Goal: Task Accomplishment & Management: Complete application form

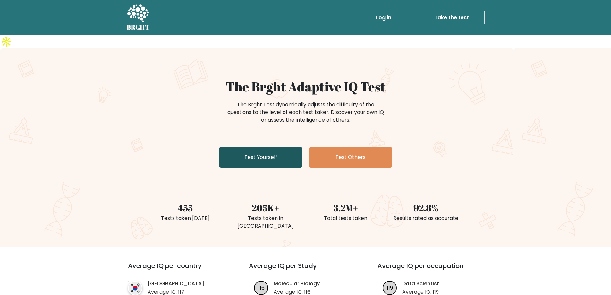
click at [274, 148] on link "Test Yourself" at bounding box center [260, 157] width 83 height 21
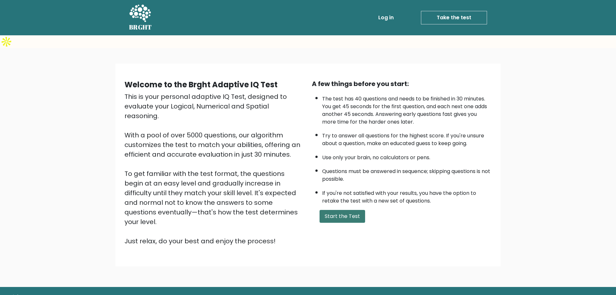
click at [337, 210] on button "Start the Test" at bounding box center [342, 216] width 46 height 13
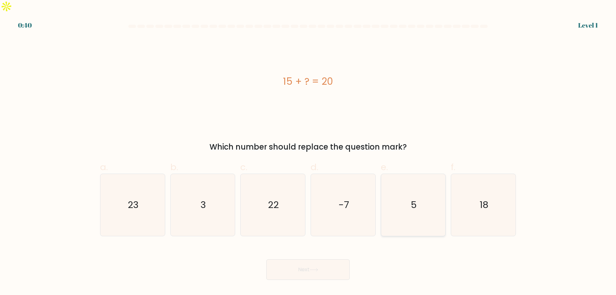
click at [406, 203] on icon "5" at bounding box center [413, 205] width 62 height 62
click at [308, 152] on input "e. 5" at bounding box center [308, 150] width 0 height 4
radio input "true"
click at [332, 259] on button "Next" at bounding box center [307, 269] width 83 height 21
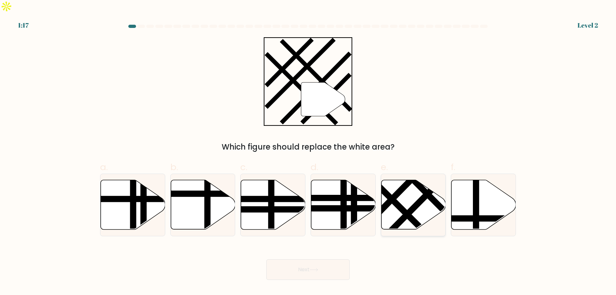
click at [408, 180] on icon at bounding box center [413, 204] width 64 height 49
click at [308, 152] on input "e." at bounding box center [308, 150] width 0 height 4
radio input "true"
click at [322, 259] on button "Next" at bounding box center [307, 269] width 83 height 21
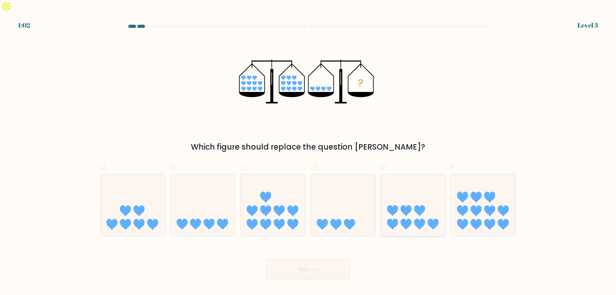
click at [397, 205] on icon at bounding box center [392, 210] width 11 height 11
click at [308, 152] on input "e." at bounding box center [308, 150] width 0 height 4
radio input "true"
click at [300, 259] on button "Next" at bounding box center [307, 269] width 83 height 21
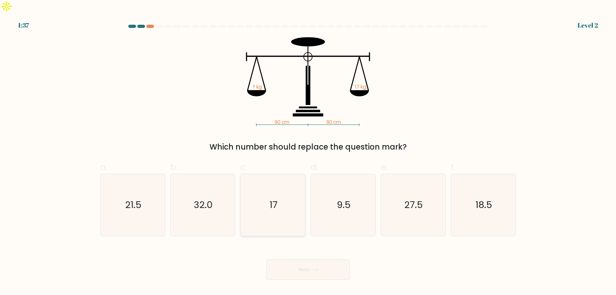
click at [286, 196] on icon "17" at bounding box center [273, 205] width 62 height 62
click at [308, 152] on input "c. 17" at bounding box center [308, 150] width 0 height 4
radio input "true"
click at [318, 268] on icon at bounding box center [314, 270] width 9 height 4
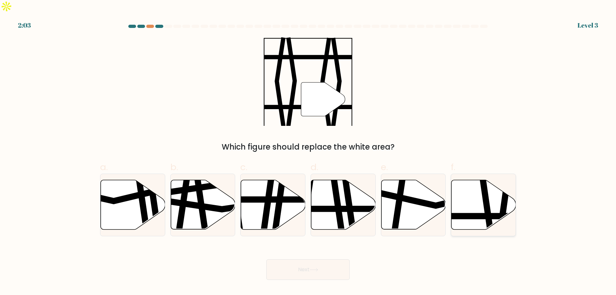
click at [482, 193] on icon at bounding box center [483, 204] width 64 height 49
click at [308, 152] on input "f." at bounding box center [308, 150] width 0 height 4
radio input "true"
click at [303, 259] on button "Next" at bounding box center [307, 269] width 83 height 21
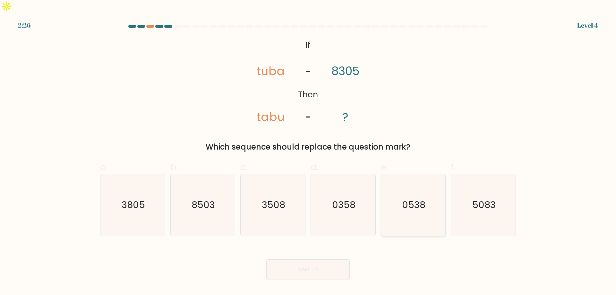
click at [429, 200] on icon "0538" at bounding box center [413, 205] width 62 height 62
click at [308, 152] on input "e. 0538" at bounding box center [308, 150] width 0 height 4
radio input "true"
click at [322, 259] on button "Next" at bounding box center [307, 269] width 83 height 21
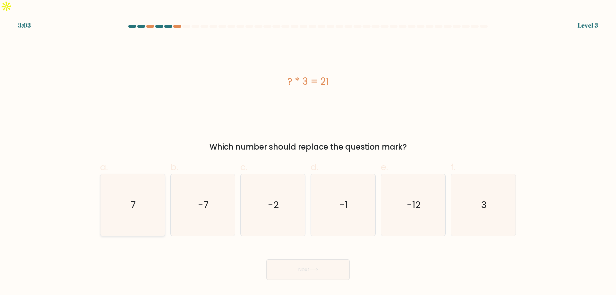
click at [139, 194] on icon "7" at bounding box center [133, 205] width 62 height 62
click at [308, 152] on input "a. 7" at bounding box center [308, 150] width 0 height 4
radio input "true"
click at [288, 259] on button "Next" at bounding box center [307, 269] width 83 height 21
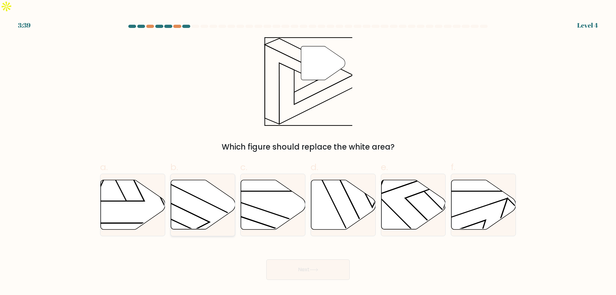
click at [219, 193] on icon at bounding box center [203, 204] width 64 height 49
click at [308, 152] on input "b." at bounding box center [308, 150] width 0 height 4
radio input "true"
click at [300, 259] on button "Next" at bounding box center [307, 269] width 83 height 21
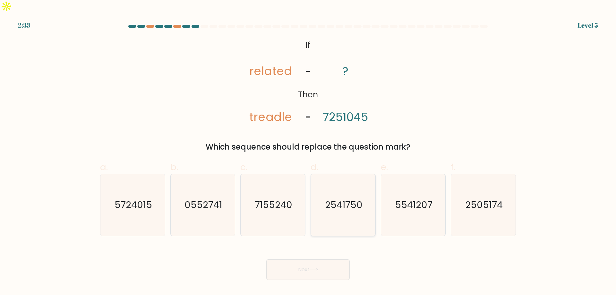
click at [345, 201] on icon "2541750" at bounding box center [343, 205] width 62 height 62
click at [308, 152] on input "d. 2541750" at bounding box center [308, 150] width 0 height 4
radio input "true"
click at [312, 259] on button "Next" at bounding box center [307, 269] width 83 height 21
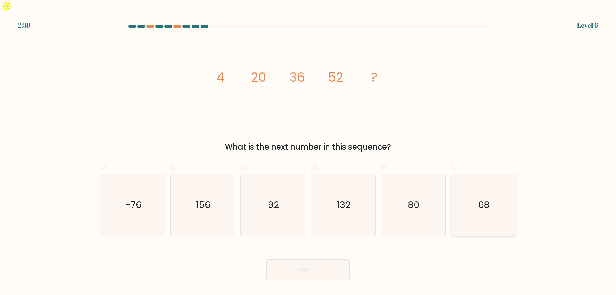
click at [469, 190] on icon "68" at bounding box center [483, 205] width 62 height 62
click at [308, 152] on input "f. 68" at bounding box center [308, 150] width 0 height 4
radio input "true"
click at [306, 259] on button "Next" at bounding box center [307, 269] width 83 height 21
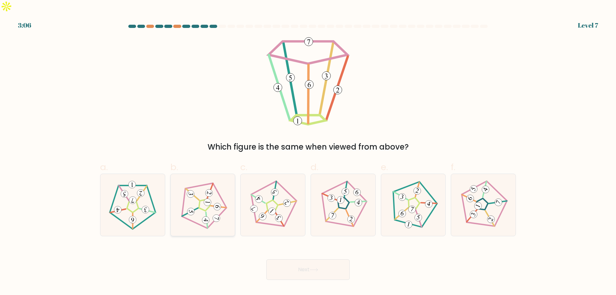
click at [202, 192] on icon at bounding box center [202, 204] width 49 height 49
click at [308, 152] on input "b." at bounding box center [308, 150] width 0 height 4
radio input "true"
click at [303, 259] on button "Next" at bounding box center [307, 269] width 83 height 21
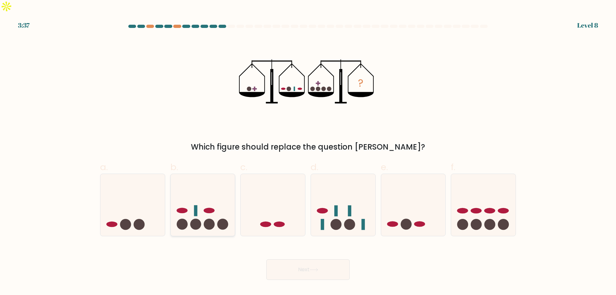
click at [206, 204] on icon at bounding box center [203, 204] width 64 height 53
click at [308, 152] on input "b." at bounding box center [308, 150] width 0 height 4
radio input "true"
click at [318, 268] on icon at bounding box center [314, 270] width 9 height 4
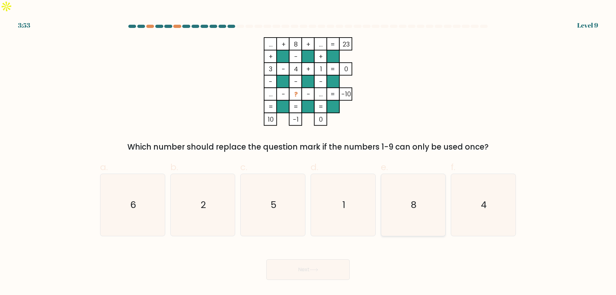
click at [409, 185] on icon "8" at bounding box center [413, 205] width 62 height 62
click at [308, 152] on input "e. 8" at bounding box center [308, 150] width 0 height 4
radio input "true"
click at [297, 259] on button "Next" at bounding box center [307, 269] width 83 height 21
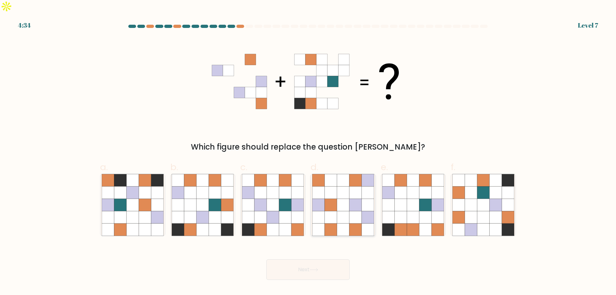
click at [342, 211] on icon at bounding box center [343, 217] width 12 height 12
click at [308, 152] on input "d." at bounding box center [308, 150] width 0 height 4
radio input "true"
click at [324, 266] on button "Next" at bounding box center [307, 269] width 83 height 21
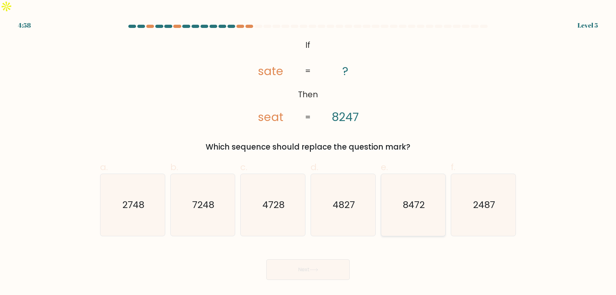
click at [429, 200] on icon "8472" at bounding box center [413, 205] width 62 height 62
click at [308, 152] on input "e. 8472" at bounding box center [308, 150] width 0 height 4
radio input "true"
click at [333, 259] on button "Next" at bounding box center [307, 269] width 83 height 21
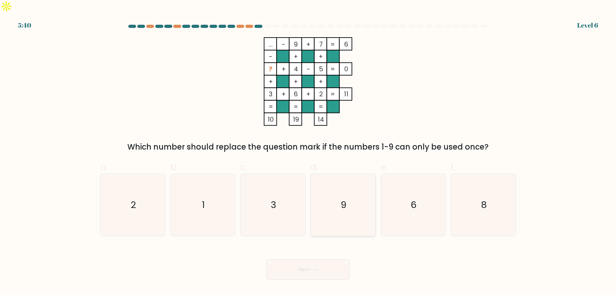
click at [363, 183] on icon "9" at bounding box center [343, 205] width 62 height 62
click at [308, 152] on input "d. 9" at bounding box center [308, 150] width 0 height 4
radio input "true"
click at [321, 259] on button "Next" at bounding box center [307, 269] width 83 height 21
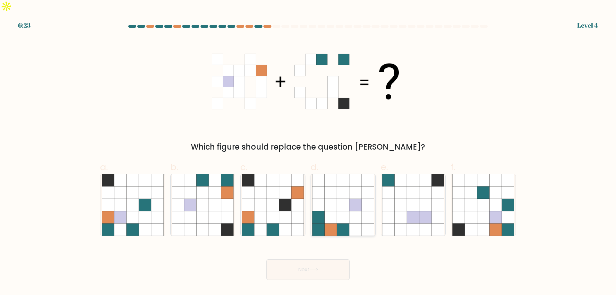
click at [343, 199] on icon at bounding box center [343, 205] width 12 height 12
click at [308, 152] on input "d." at bounding box center [308, 150] width 0 height 4
radio input "true"
click at [325, 263] on button "Next" at bounding box center [307, 269] width 83 height 21
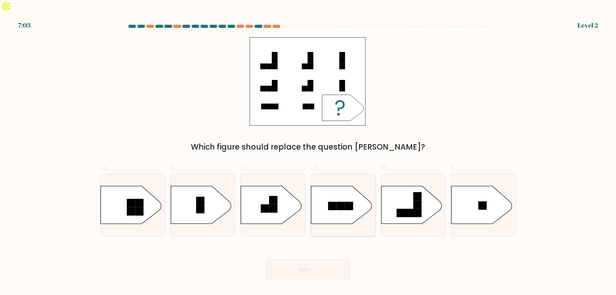
drag, startPoint x: 344, startPoint y: 189, endPoint x: 340, endPoint y: 201, distance: 12.6
click at [343, 202] on rect at bounding box center [340, 206] width 8 height 8
click at [308, 152] on input "d." at bounding box center [308, 150] width 0 height 4
radio input "true"
click at [326, 259] on button "Next" at bounding box center [307, 269] width 83 height 21
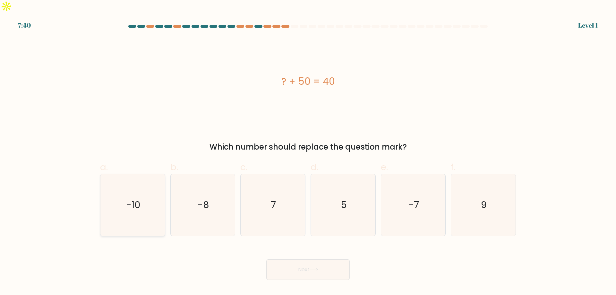
click at [142, 208] on icon "-10" at bounding box center [133, 205] width 62 height 62
click at [308, 152] on input "a. -10" at bounding box center [308, 150] width 0 height 4
radio input "true"
click at [284, 259] on button "Next" at bounding box center [307, 269] width 83 height 21
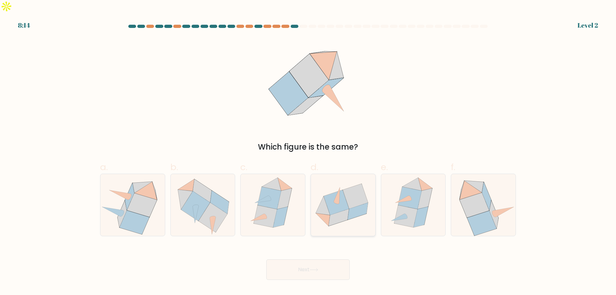
click at [341, 191] on icon at bounding box center [336, 202] width 25 height 25
click at [308, 152] on input "d." at bounding box center [308, 150] width 0 height 4
radio input "true"
click at [310, 259] on button "Next" at bounding box center [307, 269] width 83 height 21
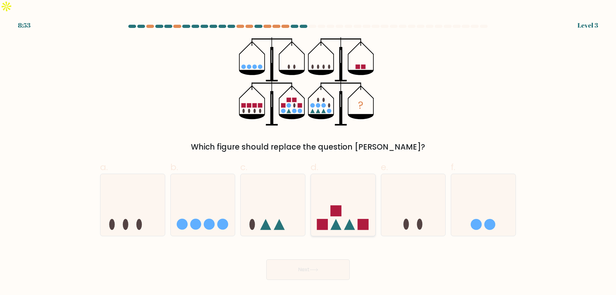
click at [330, 203] on icon at bounding box center [343, 204] width 64 height 53
click at [308, 152] on input "d." at bounding box center [308, 150] width 0 height 4
radio input "true"
click at [320, 269] on body "8:52 Level 3" at bounding box center [308, 147] width 616 height 295
click at [317, 259] on button "Next" at bounding box center [307, 269] width 83 height 21
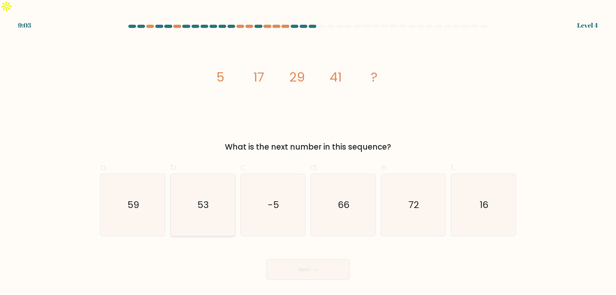
click at [212, 194] on icon "53" at bounding box center [203, 205] width 62 height 62
click at [308, 152] on input "b. 53" at bounding box center [308, 150] width 0 height 4
radio input "true"
click at [292, 259] on button "Next" at bounding box center [307, 269] width 83 height 21
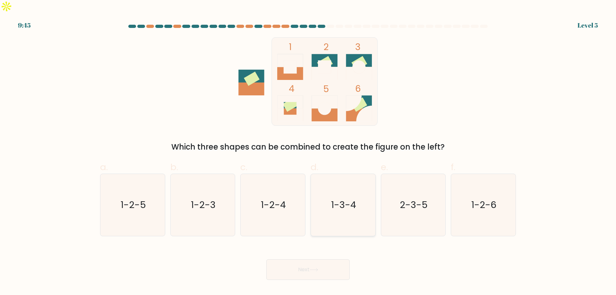
click at [333, 198] on text "1-3-4" at bounding box center [343, 204] width 25 height 13
click at [308, 152] on input "d. 1-3-4" at bounding box center [308, 150] width 0 height 4
radio input "true"
click at [327, 259] on button "Next" at bounding box center [307, 269] width 83 height 21
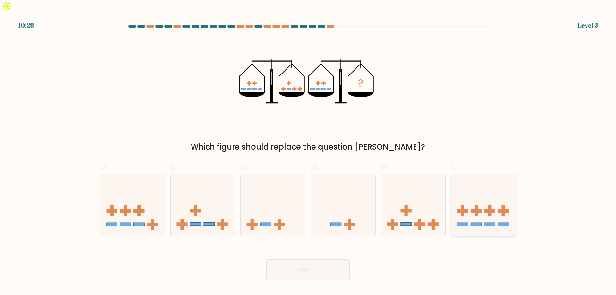
click at [470, 204] on icon at bounding box center [483, 204] width 64 height 53
click at [308, 152] on input "f." at bounding box center [308, 150] width 0 height 4
radio input "true"
click at [326, 260] on button "Next" at bounding box center [307, 269] width 83 height 21
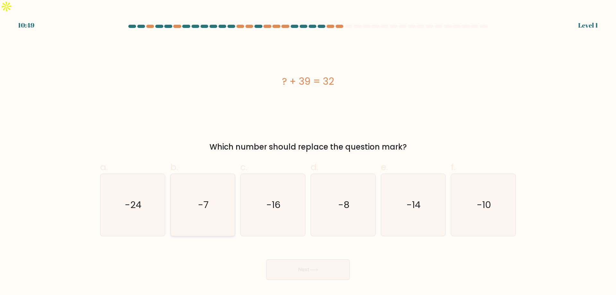
click at [217, 200] on icon "-7" at bounding box center [203, 205] width 62 height 62
click at [308, 152] on input "b. -7" at bounding box center [308, 150] width 0 height 4
radio input "true"
click at [323, 260] on button "Next" at bounding box center [307, 269] width 83 height 21
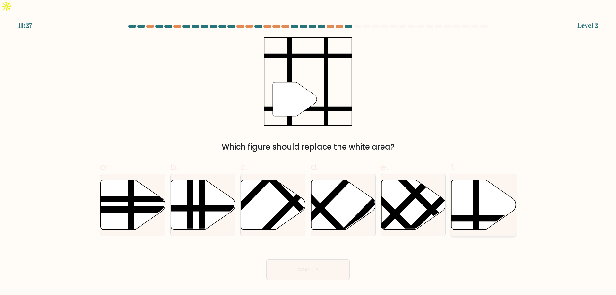
click at [471, 193] on icon at bounding box center [483, 204] width 64 height 49
click at [308, 152] on input "f." at bounding box center [308, 150] width 0 height 4
radio input "true"
click at [302, 261] on button "Next" at bounding box center [307, 269] width 83 height 21
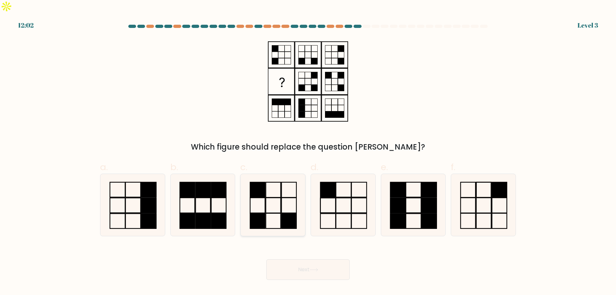
click at [280, 199] on icon at bounding box center [273, 205] width 62 height 62
click at [308, 152] on input "c." at bounding box center [308, 150] width 0 height 4
radio input "true"
click at [304, 261] on button "Next" at bounding box center [307, 269] width 83 height 21
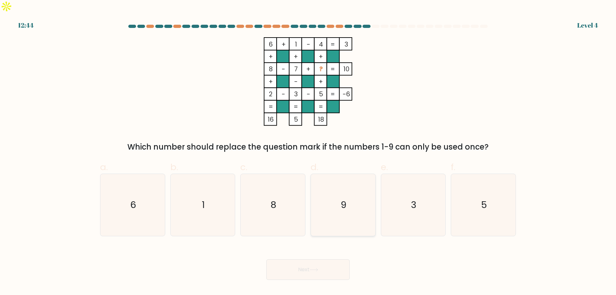
click at [356, 198] on icon "9" at bounding box center [343, 205] width 62 height 62
click at [308, 152] on input "d. 9" at bounding box center [308, 150] width 0 height 4
radio input "true"
click at [330, 259] on button "Next" at bounding box center [307, 269] width 83 height 21
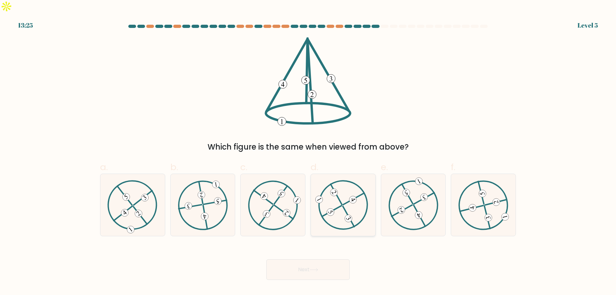
click at [335, 191] on icon at bounding box center [343, 204] width 50 height 49
click at [308, 152] on input "d." at bounding box center [308, 150] width 0 height 4
radio input "true"
click at [329, 259] on button "Next" at bounding box center [307, 269] width 83 height 21
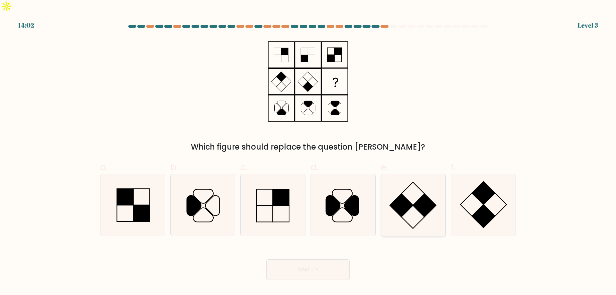
click at [399, 194] on rect at bounding box center [401, 205] width 23 height 23
click at [308, 152] on input "e." at bounding box center [308, 150] width 0 height 4
radio input "true"
click at [308, 262] on button "Next" at bounding box center [307, 269] width 83 height 21
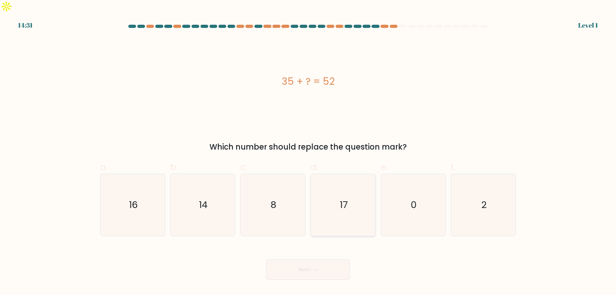
click at [342, 198] on text "17" at bounding box center [344, 204] width 8 height 13
click at [308, 152] on input "d. 17" at bounding box center [308, 150] width 0 height 4
radio input "true"
click at [311, 266] on button "Next" at bounding box center [307, 269] width 83 height 21
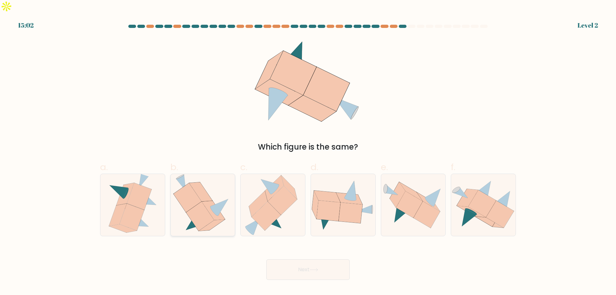
click at [206, 203] on icon at bounding box center [200, 216] width 28 height 29
click at [308, 152] on input "b." at bounding box center [308, 150] width 0 height 4
radio input "true"
click at [300, 259] on button "Next" at bounding box center [307, 269] width 83 height 21
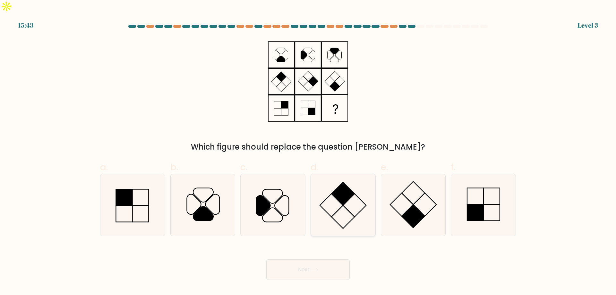
click at [327, 179] on icon at bounding box center [343, 205] width 62 height 62
click at [308, 152] on input "d." at bounding box center [308, 150] width 0 height 4
radio input "true"
drag, startPoint x: 316, startPoint y: 245, endPoint x: 314, endPoint y: 252, distance: 7.1
click at [314, 252] on div "Next" at bounding box center [307, 262] width 423 height 36
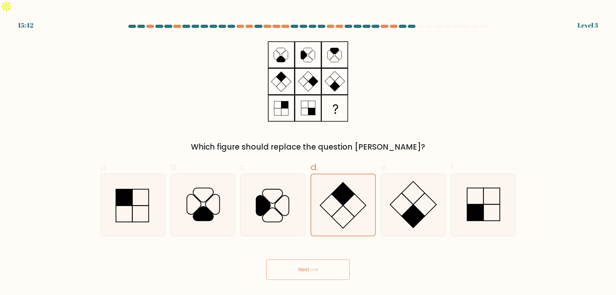
click at [314, 259] on button "Next" at bounding box center [307, 269] width 83 height 21
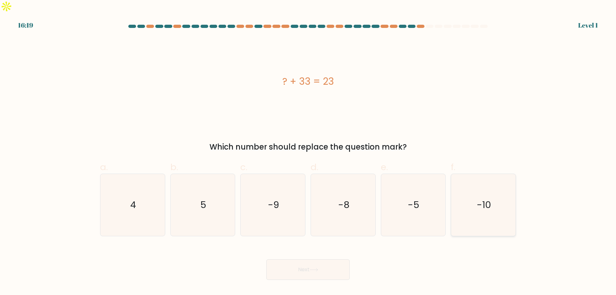
click at [495, 202] on icon "-10" at bounding box center [483, 205] width 62 height 62
click at [308, 152] on input "f. -10" at bounding box center [308, 150] width 0 height 4
radio input "true"
click at [330, 259] on button "Next" at bounding box center [307, 269] width 83 height 21
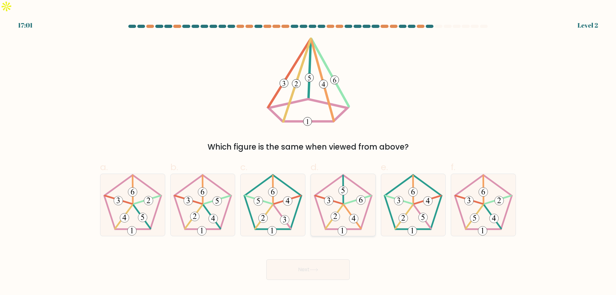
click at [356, 214] on 757 at bounding box center [353, 218] width 9 height 9
click at [308, 152] on input "d." at bounding box center [308, 150] width 0 height 4
radio input "true"
click at [335, 261] on button "Next" at bounding box center [307, 269] width 83 height 21
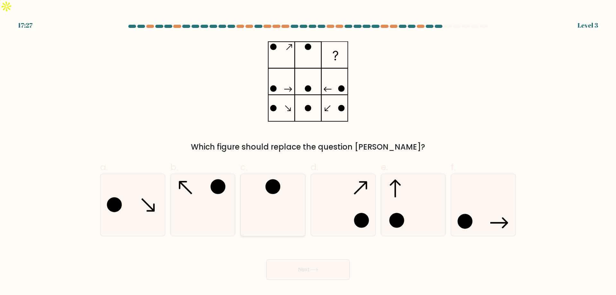
click at [282, 218] on icon at bounding box center [273, 205] width 62 height 62
click at [308, 152] on input "c." at bounding box center [308, 150] width 0 height 4
radio input "true"
click at [296, 259] on button "Next" at bounding box center [307, 269] width 83 height 21
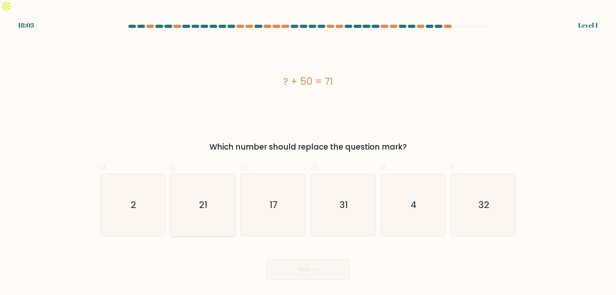
click at [198, 197] on icon "21" at bounding box center [203, 205] width 62 height 62
click at [308, 152] on input "b. 21" at bounding box center [308, 150] width 0 height 4
radio input "true"
click at [319, 267] on body "18:03 Level 1 2" at bounding box center [308, 147] width 616 height 295
click at [321, 259] on button "Next" at bounding box center [307, 269] width 83 height 21
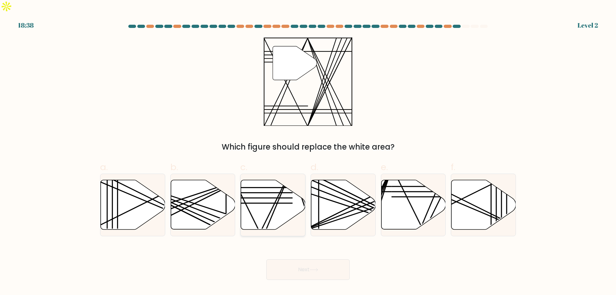
click at [291, 202] on icon at bounding box center [273, 204] width 64 height 49
click at [308, 152] on input "c." at bounding box center [308, 150] width 0 height 4
radio input "true"
click at [296, 259] on button "Next" at bounding box center [307, 269] width 83 height 21
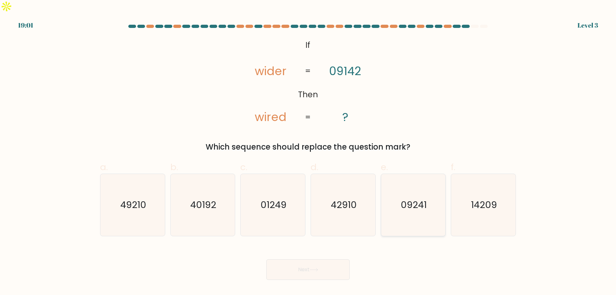
click at [431, 211] on icon "09241" at bounding box center [413, 205] width 62 height 62
click at [308, 152] on input "e. 09241" at bounding box center [308, 150] width 0 height 4
radio input "true"
click at [315, 262] on button "Next" at bounding box center [307, 269] width 83 height 21
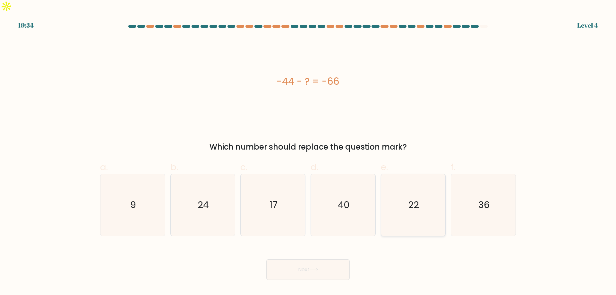
click at [405, 211] on icon "22" at bounding box center [413, 205] width 62 height 62
click at [308, 152] on input "e. 22" at bounding box center [308, 150] width 0 height 4
radio input "true"
click at [344, 259] on button "Next" at bounding box center [307, 269] width 83 height 21
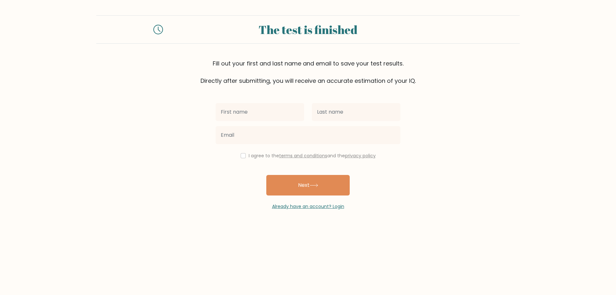
click at [285, 108] on input "text" at bounding box center [260, 112] width 89 height 18
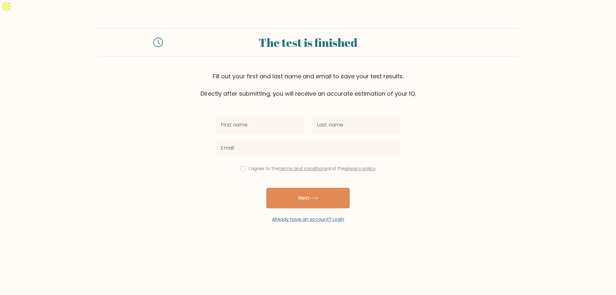
type input "Ailyn"
click at [331, 116] on input "text" at bounding box center [356, 125] width 89 height 18
type input "Humilde"
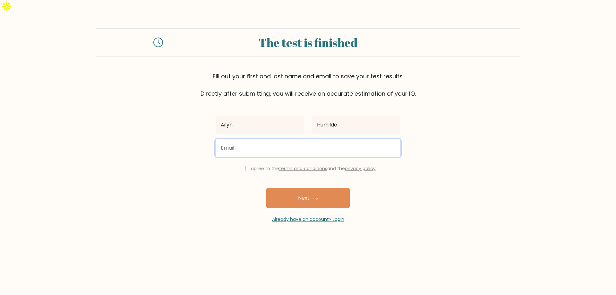
click at [290, 143] on input "email" at bounding box center [308, 148] width 185 height 18
type input "humildeailyn@gmail.com"
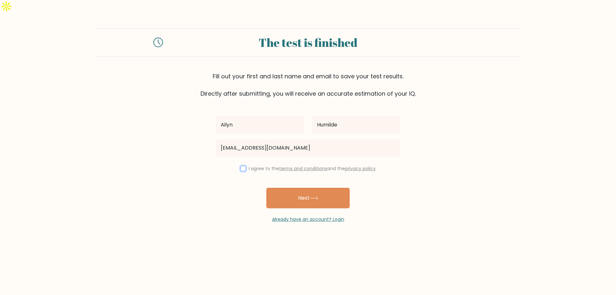
click at [241, 166] on input "checkbox" at bounding box center [243, 168] width 5 height 5
checkbox input "true"
click at [286, 188] on button "Next" at bounding box center [307, 198] width 83 height 21
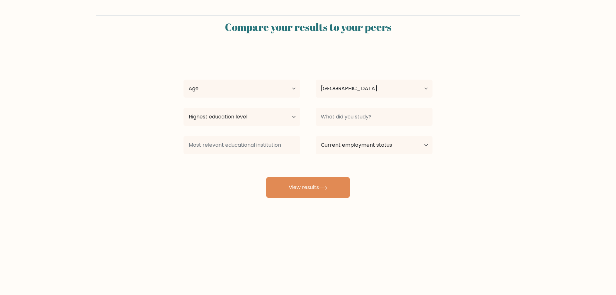
select select "PH"
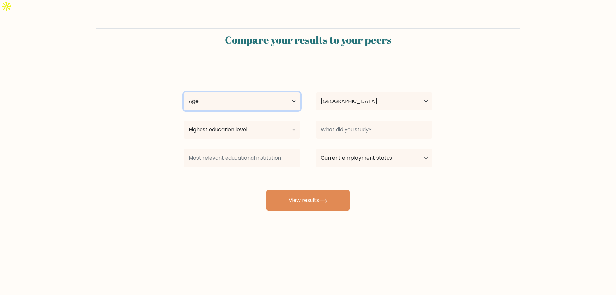
click at [286, 92] on select "Age Under 18 years old 18-24 years old 25-34 years old 35-44 years old 45-54 ye…" at bounding box center [241, 101] width 117 height 18
select select "25_34"
click at [183, 92] on select "Age Under 18 years old 18-24 years old 25-34 years old 35-44 years old 45-54 ye…" at bounding box center [241, 101] width 117 height 18
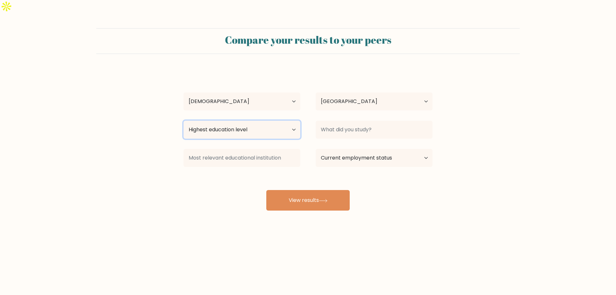
click at [284, 121] on select "Highest education level No schooling Primary Lower Secondary Upper Secondary Oc…" at bounding box center [241, 130] width 117 height 18
select select "upper_secondary"
click at [183, 121] on select "Highest education level No schooling Primary Lower Secondary Upper Secondary Oc…" at bounding box center [241, 130] width 117 height 18
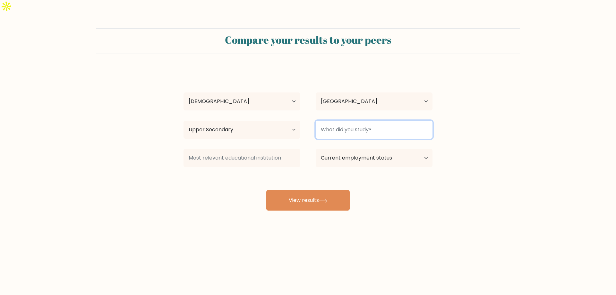
click at [368, 121] on input at bounding box center [374, 130] width 117 height 18
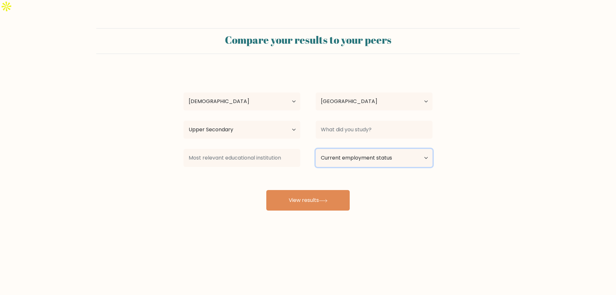
click at [390, 149] on select "Current employment status Employed Student Retired Other / prefer not to answer" at bounding box center [374, 158] width 117 height 18
click at [369, 207] on div "Compare your results to your peers Ailyn Humilde Age Under 18 years old 18-24 y…" at bounding box center [308, 134] width 616 height 243
click at [357, 149] on select "Current employment status Employed Student Retired Other / prefer not to answer" at bounding box center [374, 158] width 117 height 18
click at [299, 167] on div "Ailyn Humilde Age Under 18 years old 18-24 years old 25-34 years old 35-44 year…" at bounding box center [308, 139] width 257 height 141
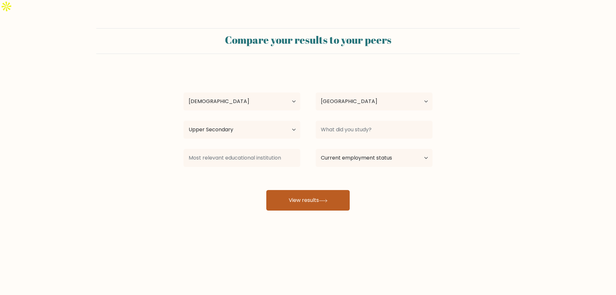
click at [302, 190] on button "View results" at bounding box center [307, 200] width 83 height 21
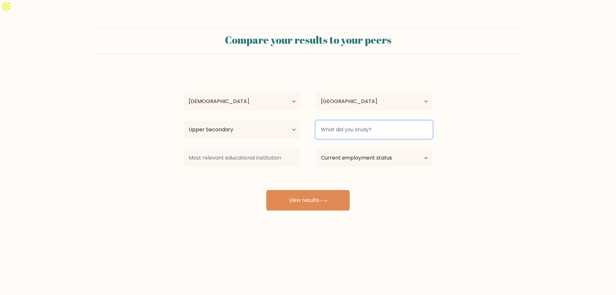
click at [350, 121] on input at bounding box center [374, 130] width 117 height 18
type input "BSBA"
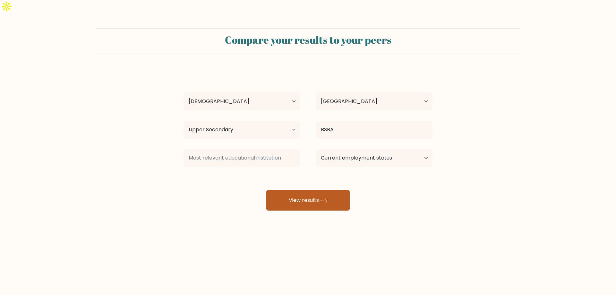
click at [324, 190] on button "View results" at bounding box center [307, 200] width 83 height 21
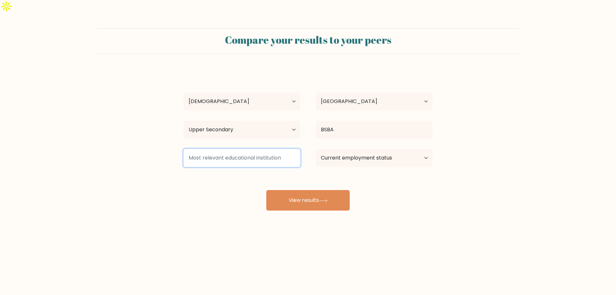
click at [270, 149] on input at bounding box center [241, 158] width 117 height 18
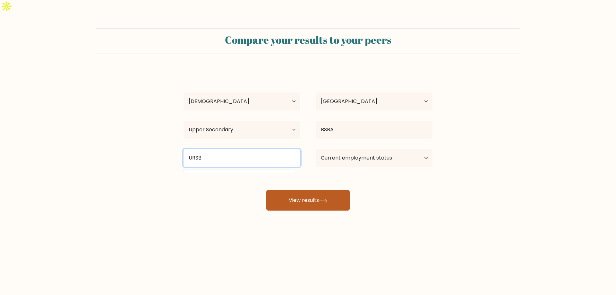
type input "URSB"
click at [304, 190] on button "View results" at bounding box center [307, 200] width 83 height 21
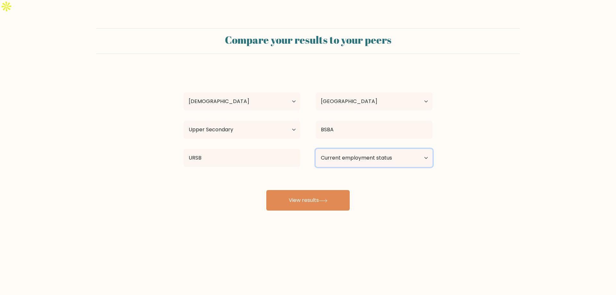
click at [388, 149] on select "Current employment status Employed Student Retired Other / prefer not to answer" at bounding box center [374, 158] width 117 height 18
select select "employed"
click at [316, 149] on select "Current employment status Employed Student Retired Other / prefer not to answer" at bounding box center [374, 158] width 117 height 18
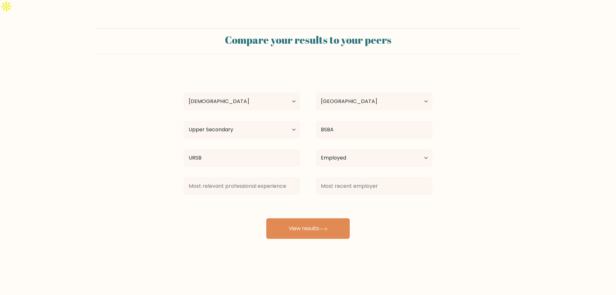
click at [319, 186] on div "Ailyn Humilde Age Under 18 years old 18-24 years old 25-34 years old 35-44 year…" at bounding box center [308, 153] width 257 height 169
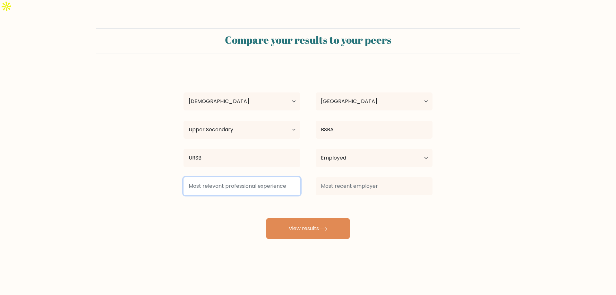
click at [256, 177] on input at bounding box center [241, 186] width 117 height 18
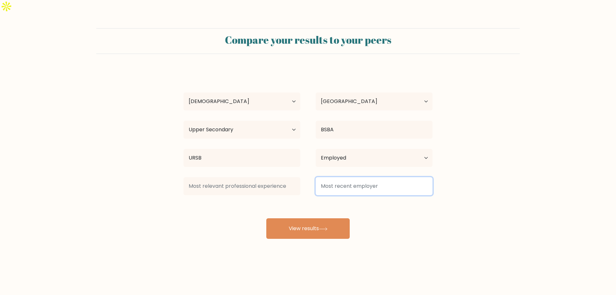
click at [364, 177] on input at bounding box center [374, 186] width 117 height 18
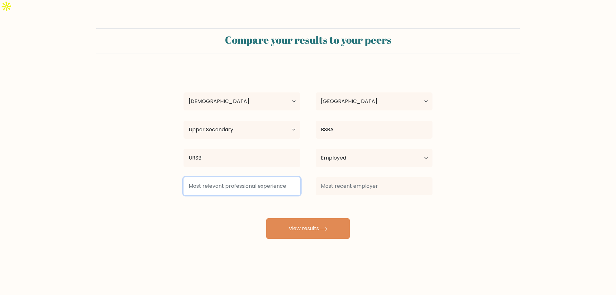
click at [231, 177] on input at bounding box center [241, 186] width 117 height 18
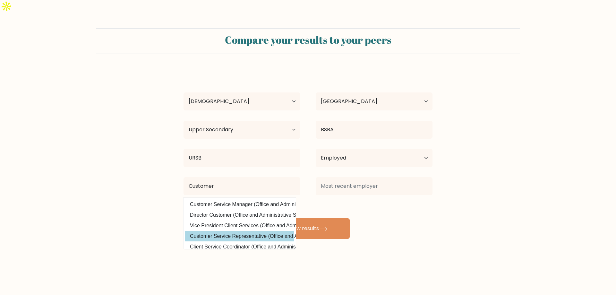
click at [237, 231] on option "Customer Service Representative (Office and Administrative Support)" at bounding box center [239, 236] width 109 height 10
type input "Customer Service Representative"
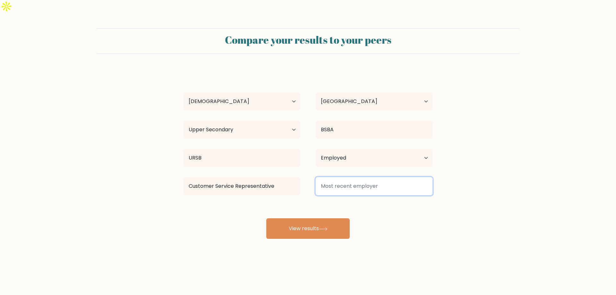
click at [342, 177] on input at bounding box center [374, 186] width 117 height 18
click at [328, 177] on input "Evelle" at bounding box center [374, 186] width 117 height 18
click at [325, 177] on input "Evelle" at bounding box center [374, 186] width 117 height 18
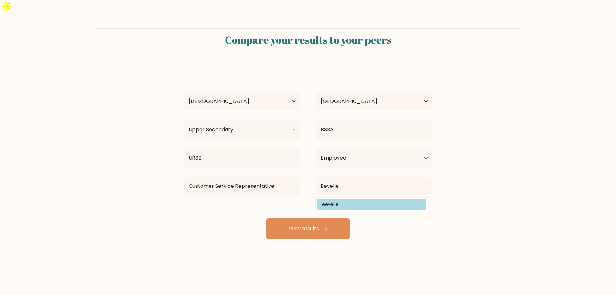
click at [355, 199] on option "eevelle" at bounding box center [371, 204] width 109 height 10
type input "eevelle"
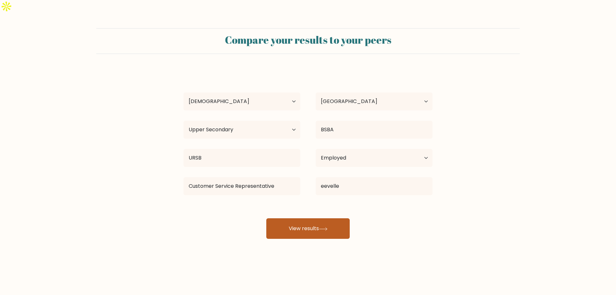
click at [318, 220] on button "View results" at bounding box center [307, 228] width 83 height 21
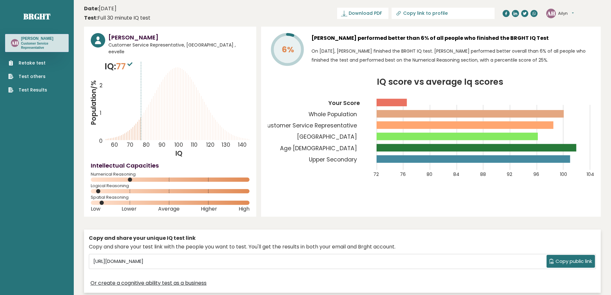
click at [401, 12] on icon at bounding box center [399, 12] width 3 height 3
type input "https://brght.org/profile/ailyn-humilde/?utm_source=share&utm_medium=copy&utm_c…"
click at [359, 11] on span "Download PDF" at bounding box center [342, 13] width 33 height 7
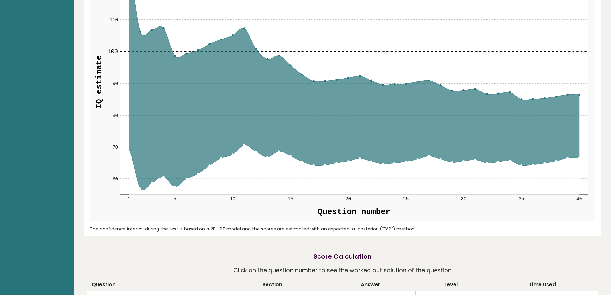
scroll to position [654, 0]
